Goal: Transaction & Acquisition: Purchase product/service

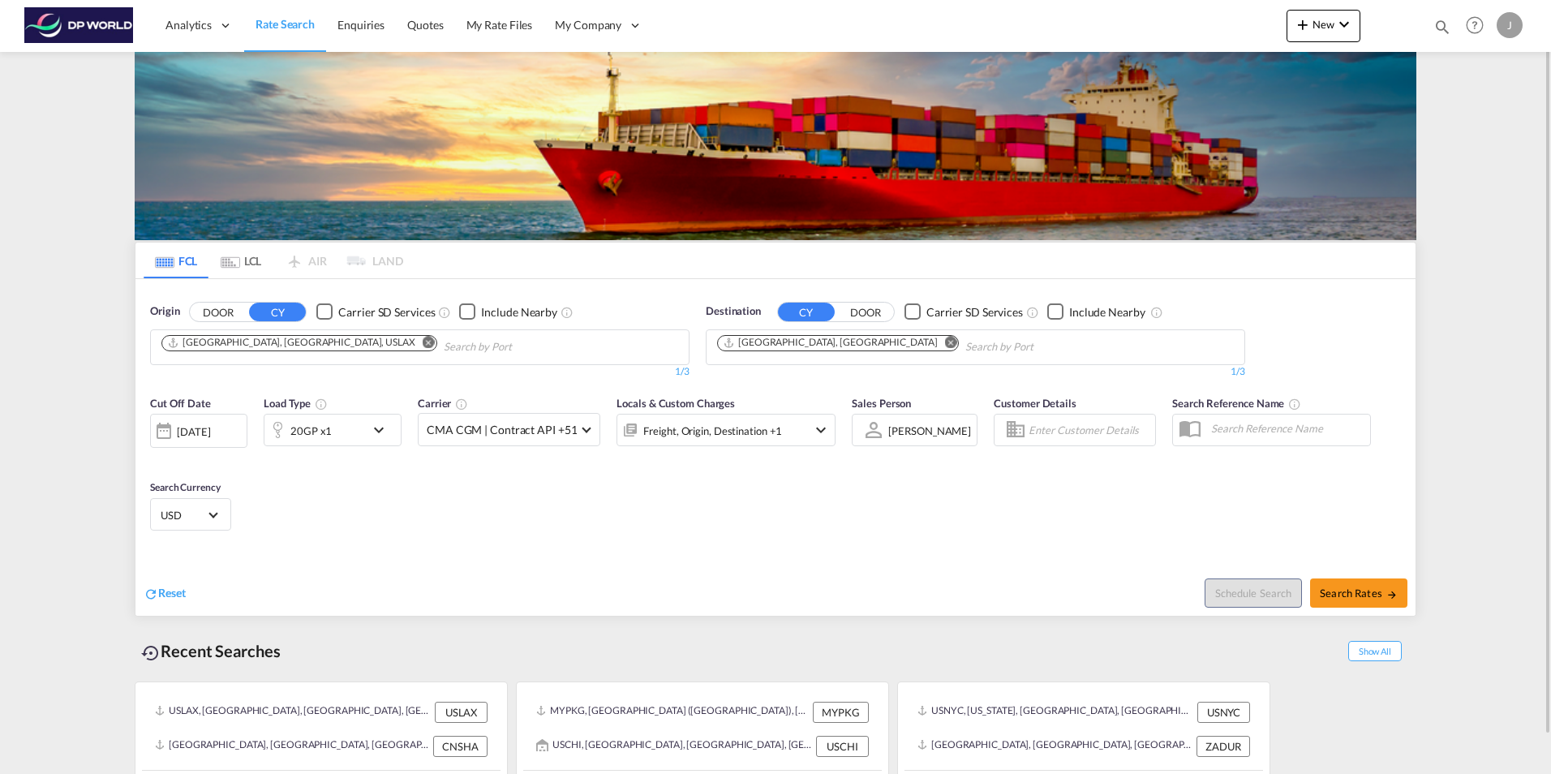
click at [423, 344] on md-icon "Remove" at bounding box center [429, 342] width 12 height 12
click at [945, 341] on md-icon "Remove" at bounding box center [951, 342] width 12 height 12
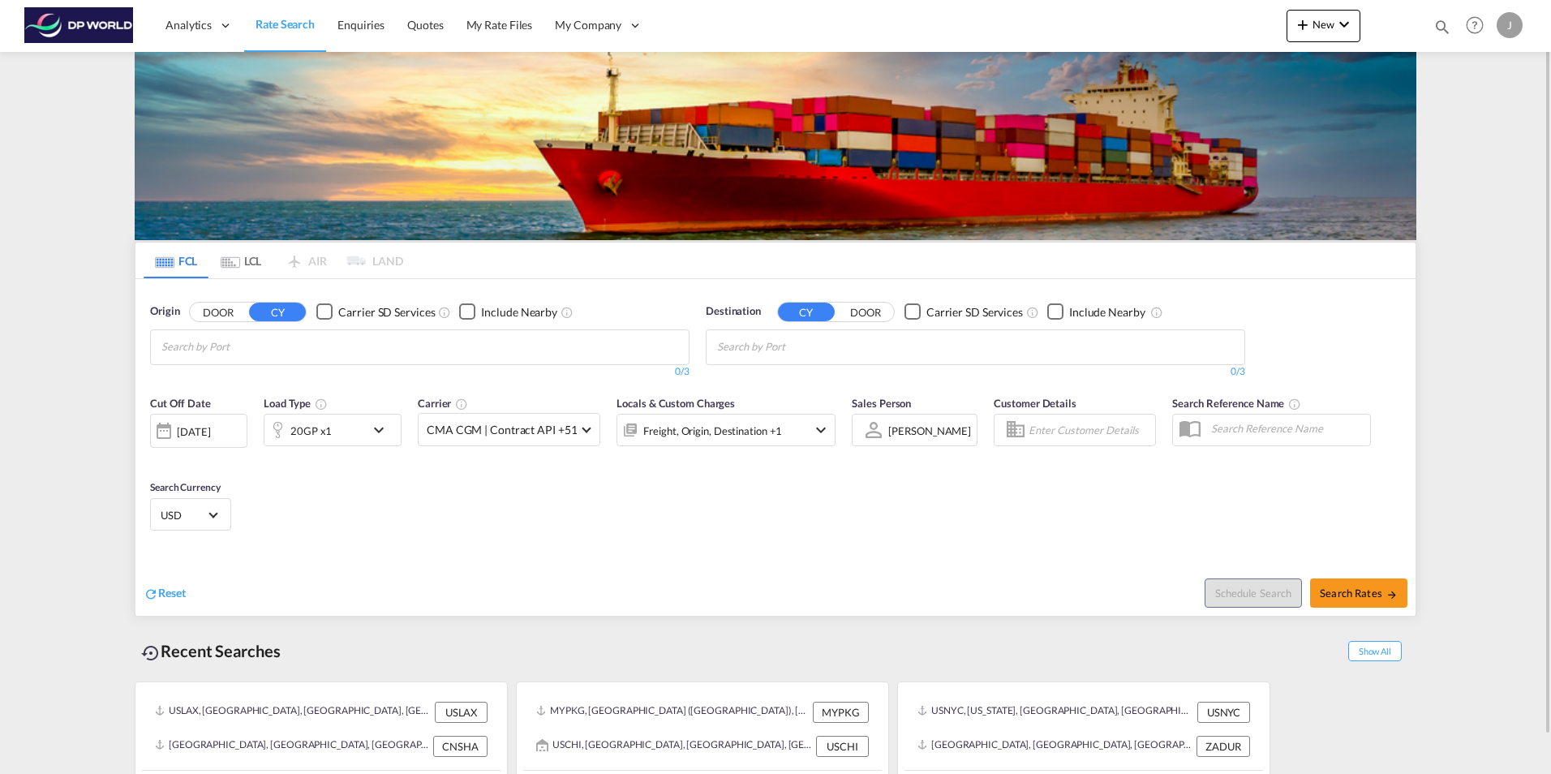
click at [208, 434] on div "03 Oct 2025" at bounding box center [193, 431] width 33 height 15
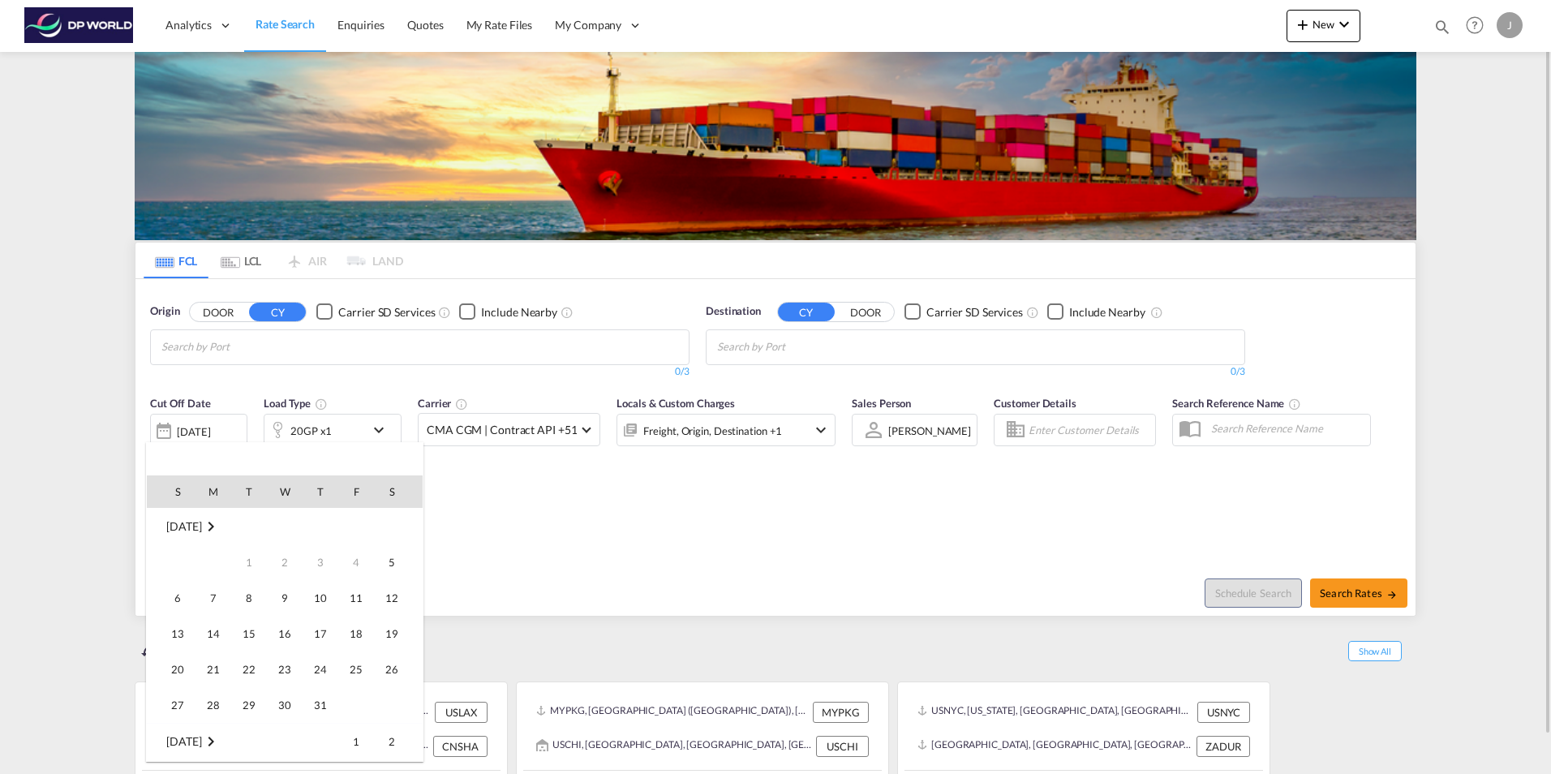
scroll to position [645, 0]
click at [290, 602] on span "15" at bounding box center [284, 598] width 32 height 32
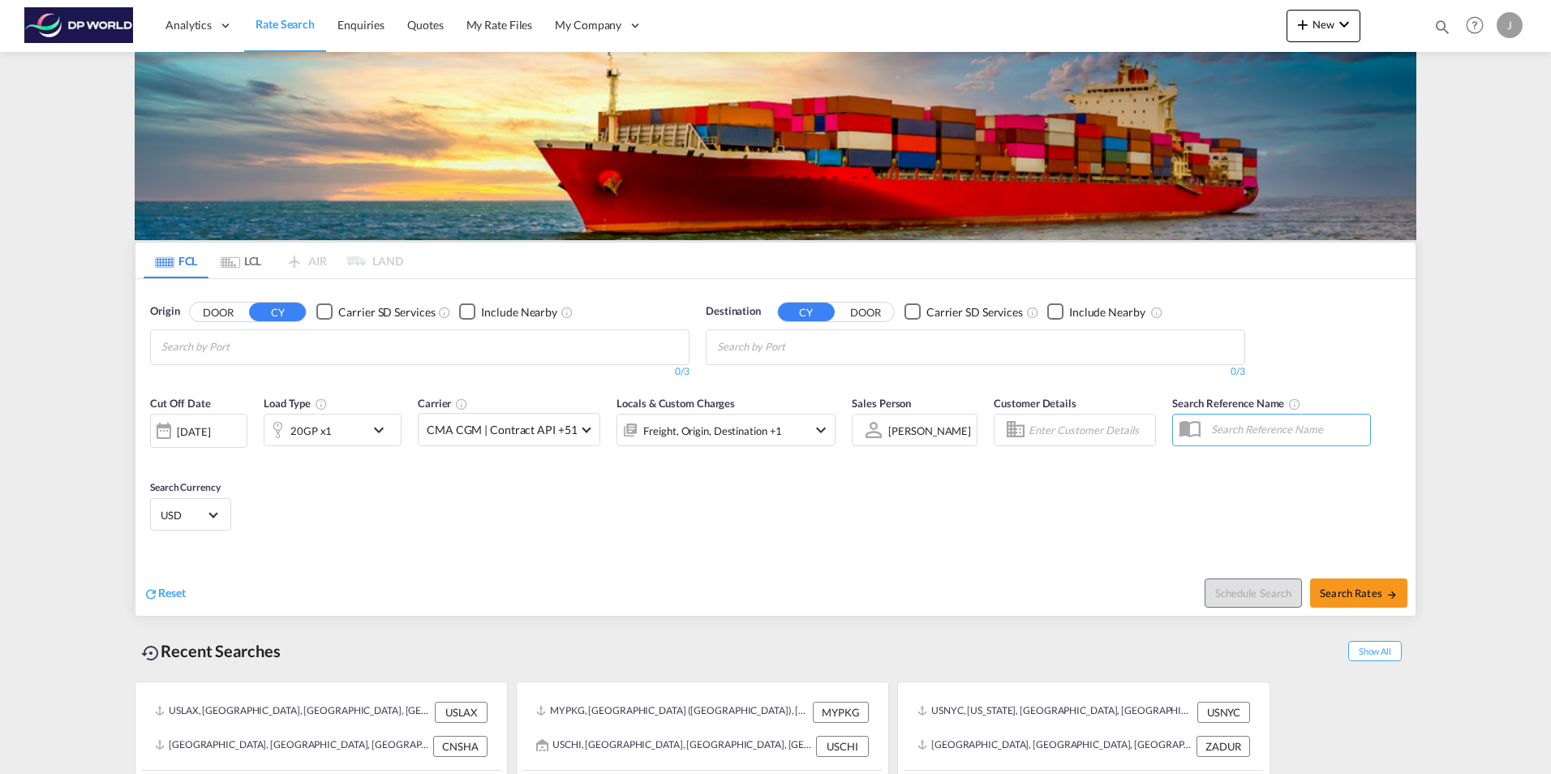
click at [370, 337] on body "Analytics Dashboard Rate Search Enquiries Quotes My Rate Files My Company" at bounding box center [775, 387] width 1551 height 774
type input "mypkg"
click at [294, 376] on div "Port Klang (Pelabuhan Klang) Malaysia MYPKG" at bounding box center [287, 389] width 308 height 58
type input "uschi"
click at [772, 387] on div "Chicago, IL United States USCHI" at bounding box center [843, 389] width 308 height 58
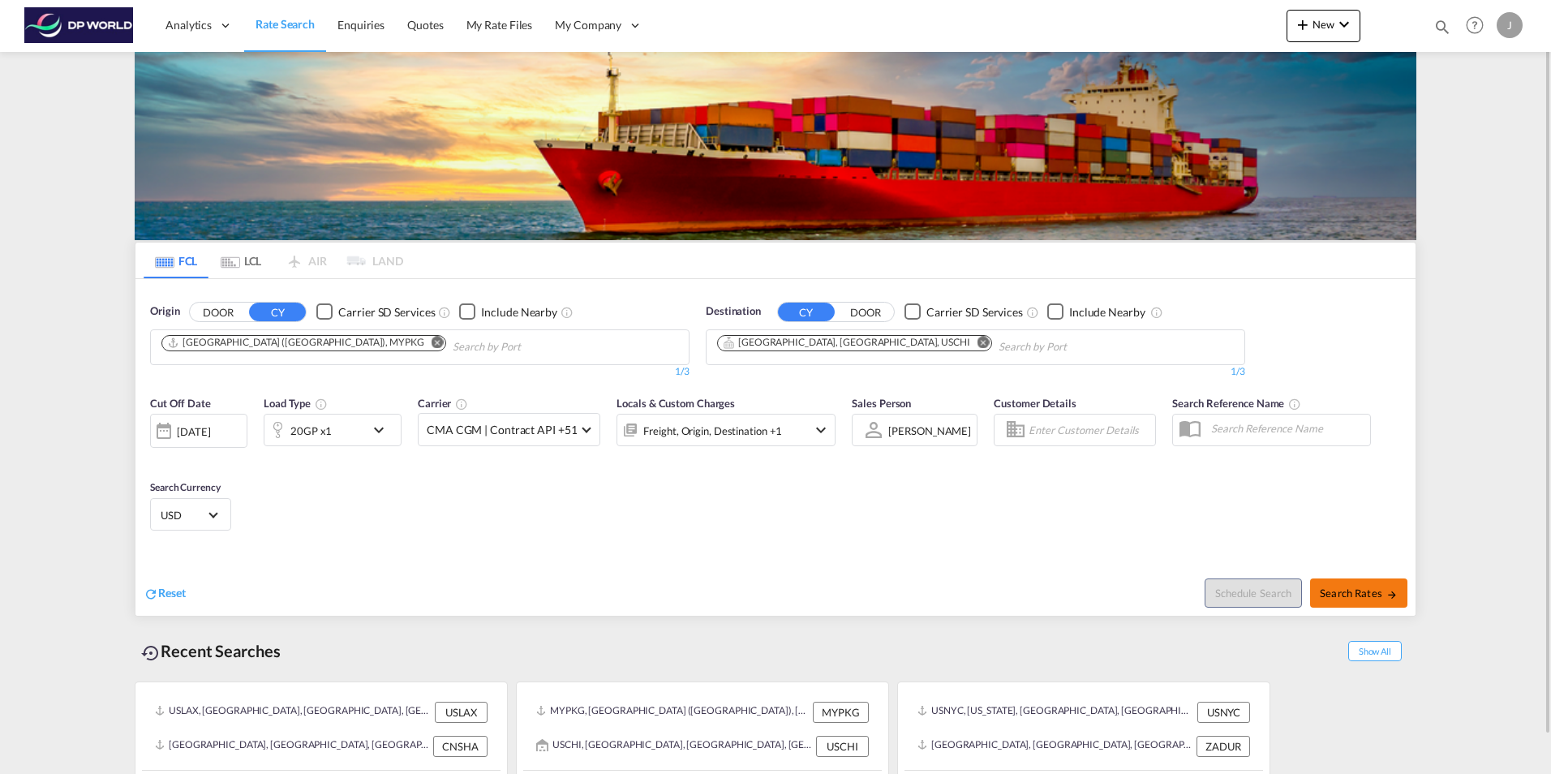
click at [1361, 587] on span "Search Rates" at bounding box center [1359, 592] width 78 height 13
type input "MYPKG to USCHI / 15 Oct 2025"
